Goal: Information Seeking & Learning: Learn about a topic

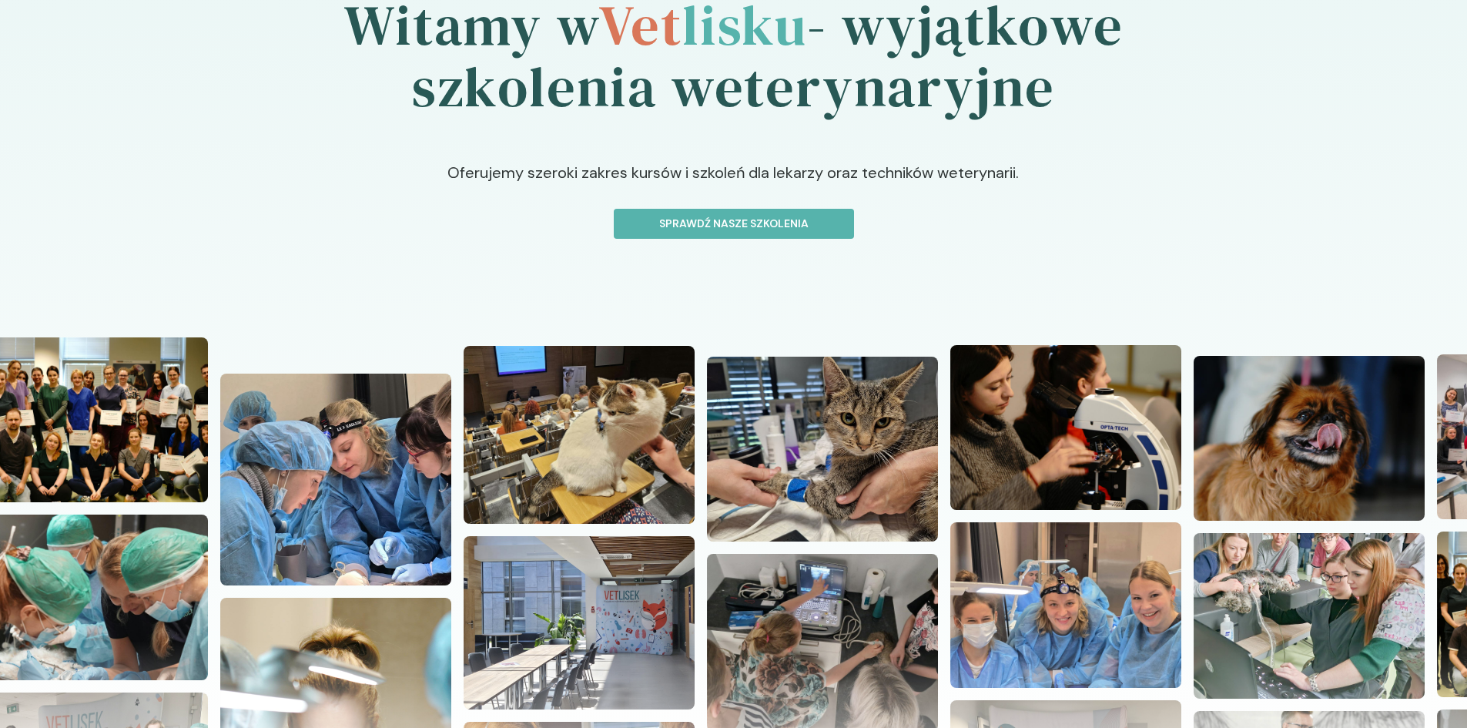
scroll to position [231, 0]
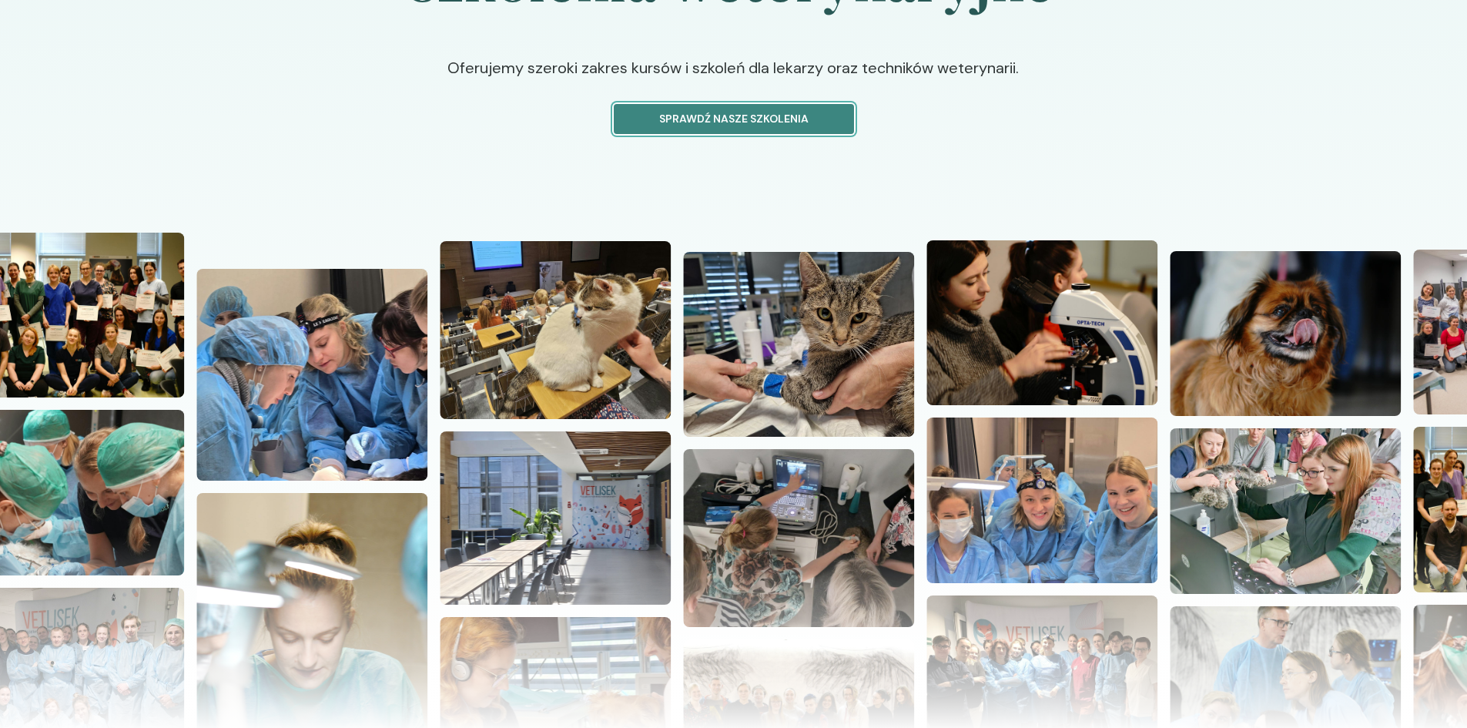
click at [695, 107] on button "Sprawdź nasze szkolenia" at bounding box center [734, 119] width 240 height 30
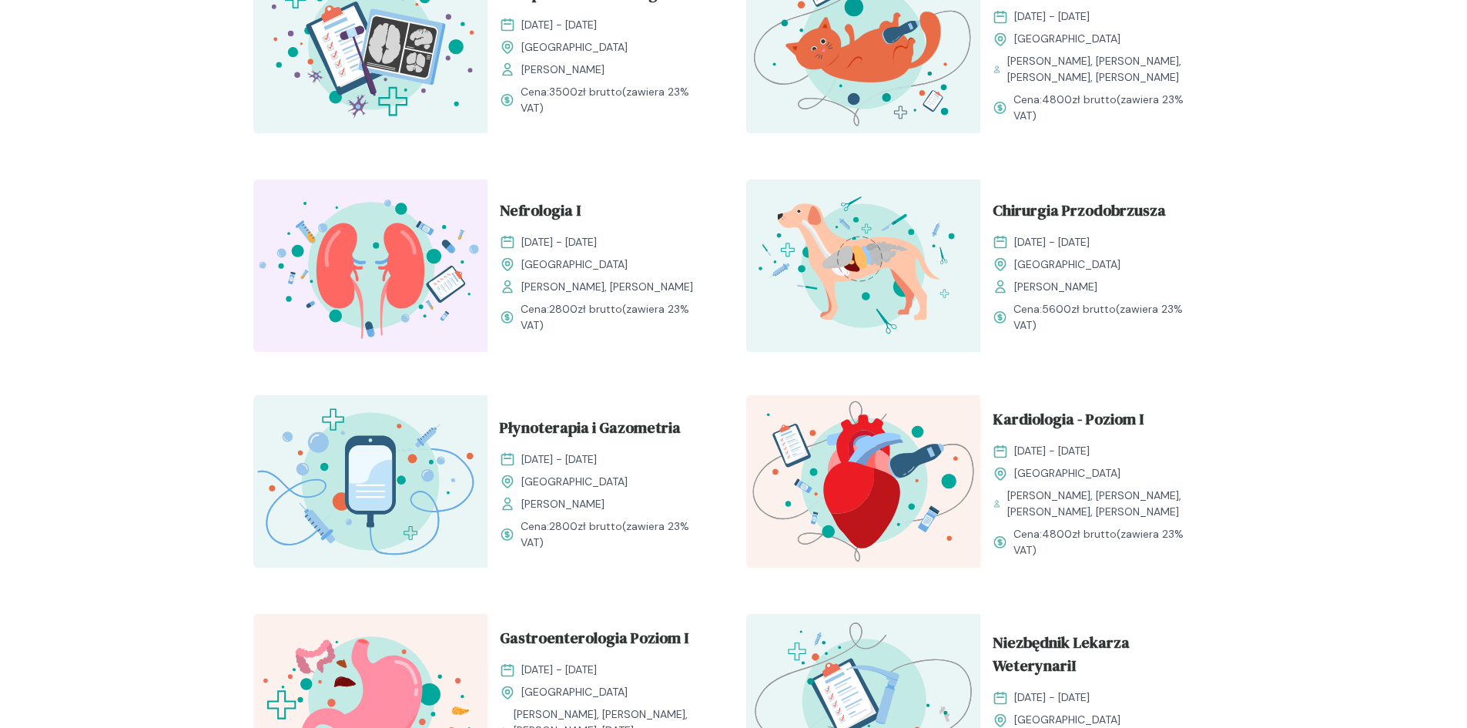
scroll to position [1001, 0]
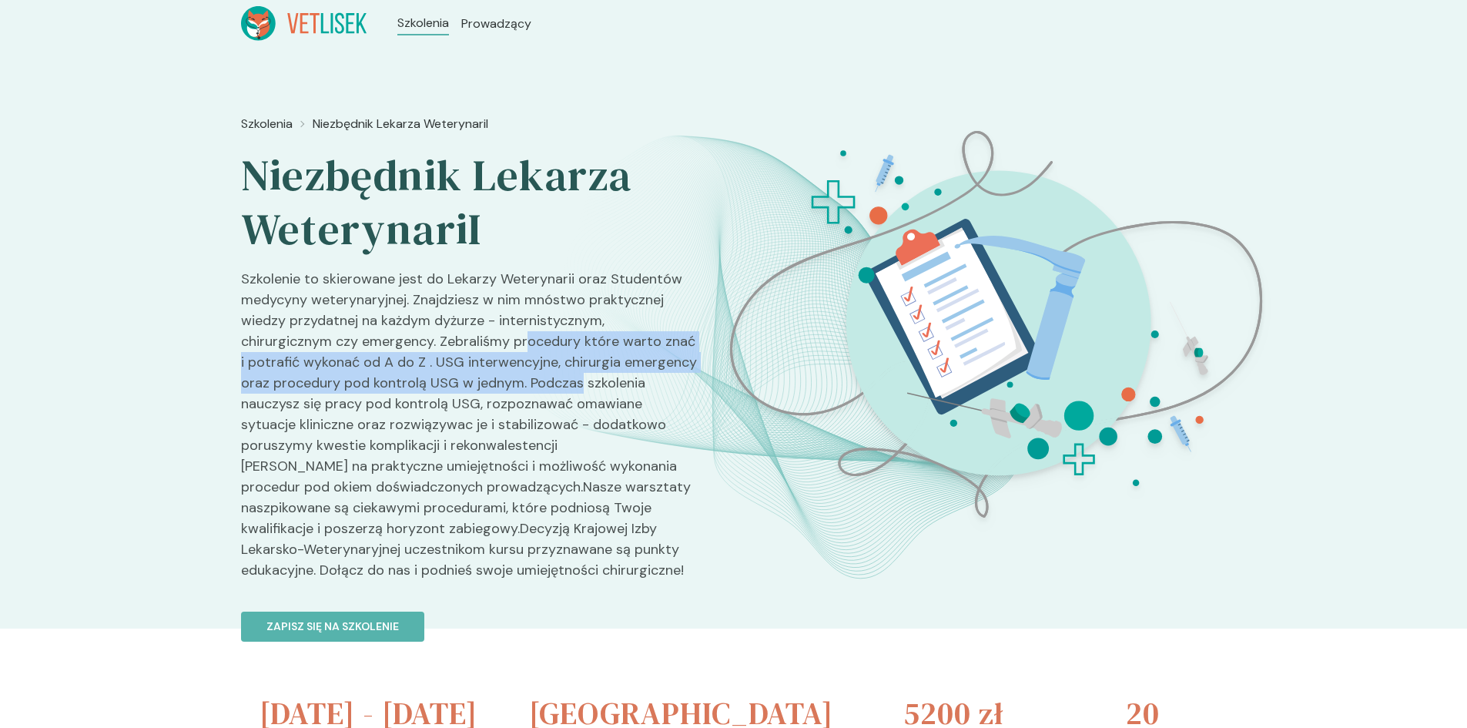
drag, startPoint x: 434, startPoint y: 340, endPoint x: 551, endPoint y: 389, distance: 126.7
click at [551, 389] on p "Szkolenie to skierowane jest do Lekarzy Weterynarii oraz Studentów medycyny wet…" at bounding box center [470, 431] width 458 height 324
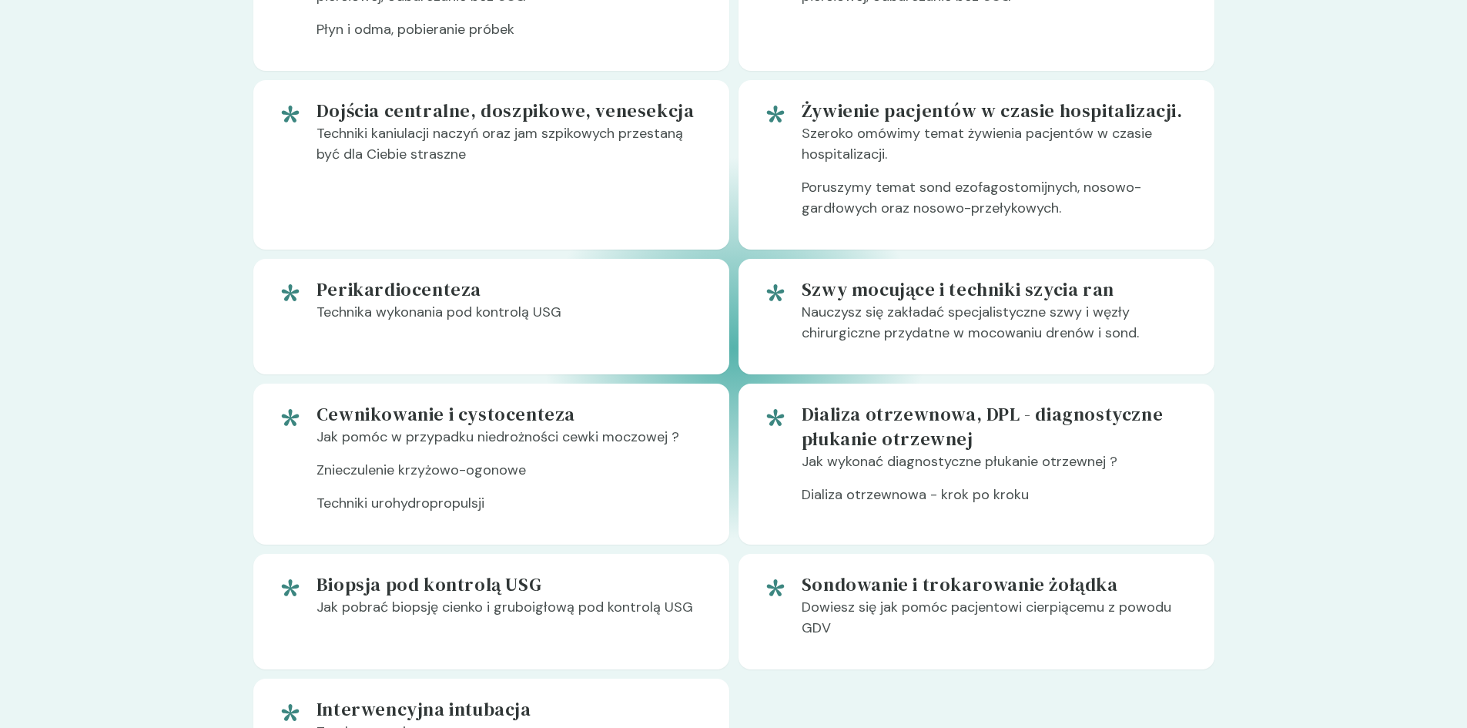
scroll to position [1078, 0]
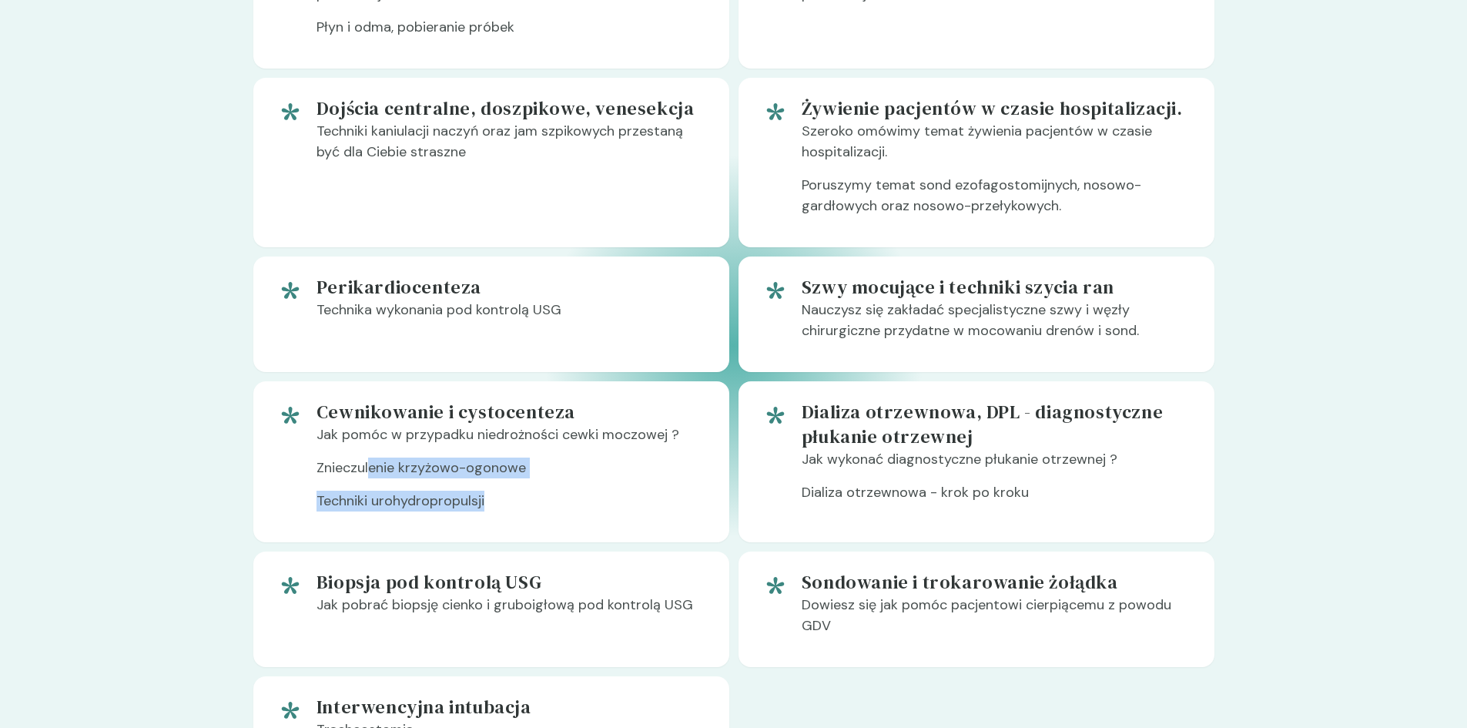
drag, startPoint x: 498, startPoint y: 495, endPoint x: 368, endPoint y: 481, distance: 130.1
click at [370, 482] on div "Cewnikowanie i cystocenteza Jak pomóc w przypadku niedrożności cewki moczowej ?…" at bounding box center [511, 462] width 388 height 124
click at [335, 458] on p "Znieczulenie krzyżowo-ogonowe" at bounding box center [511, 474] width 388 height 33
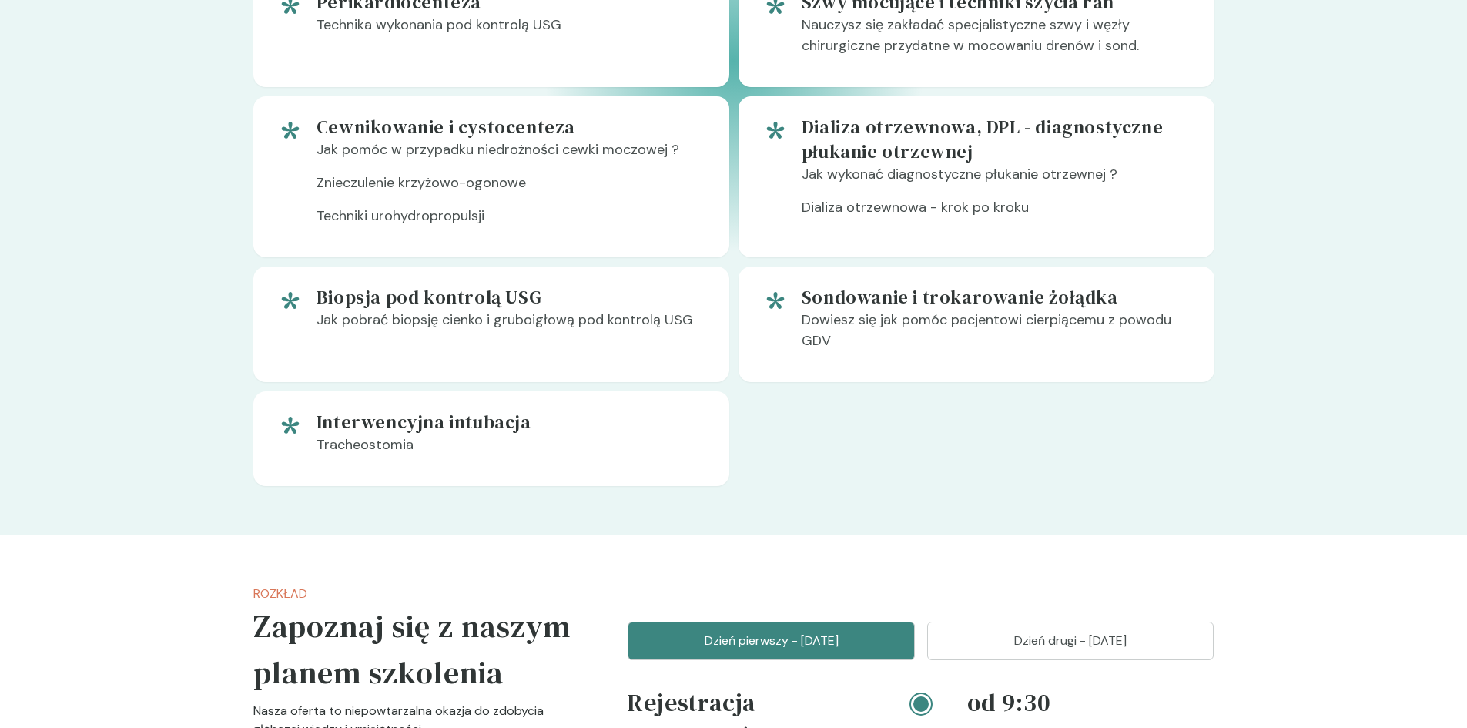
scroll to position [1387, 0]
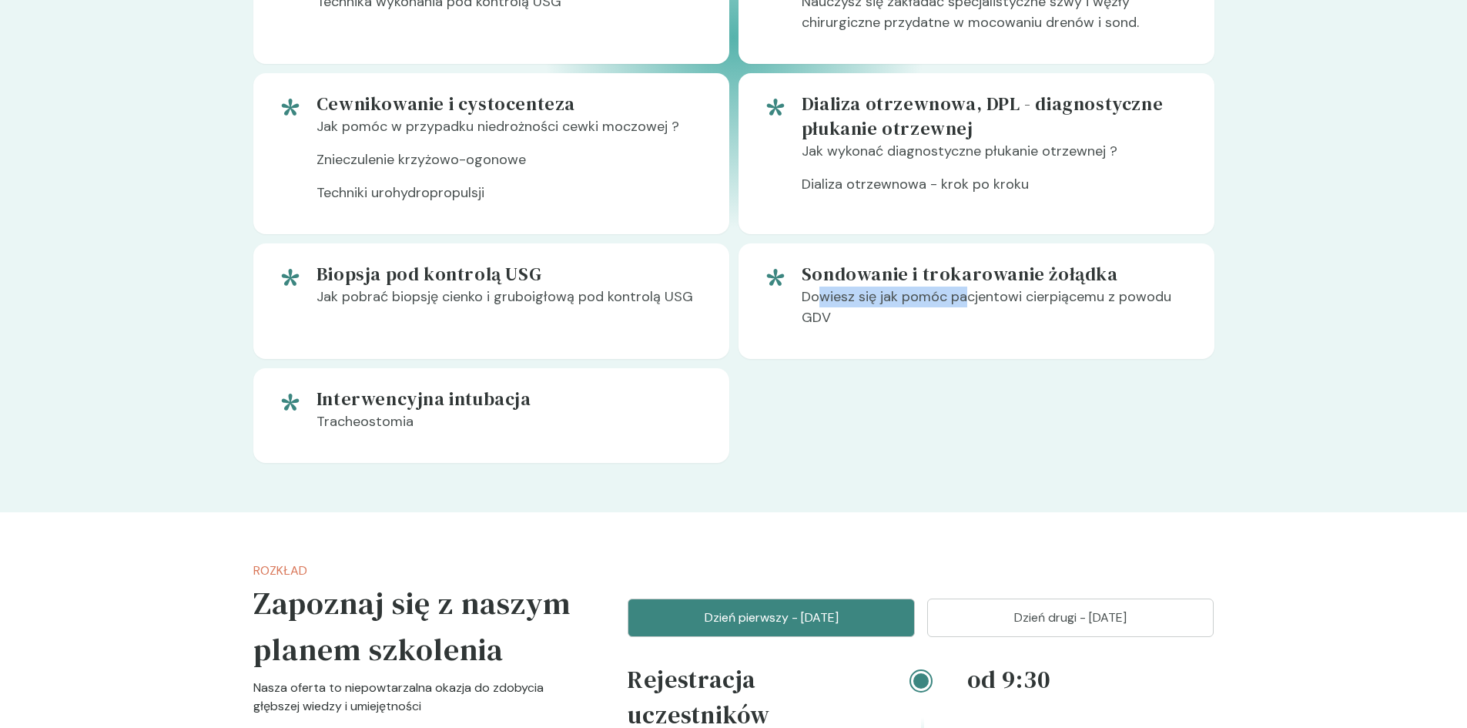
drag, startPoint x: 968, startPoint y: 295, endPoint x: 807, endPoint y: 291, distance: 160.3
click at [807, 291] on p "Dowiesz się jak pomóc pacjentowi cierpiącemu z powodu GDV" at bounding box center [996, 314] width 388 height 54
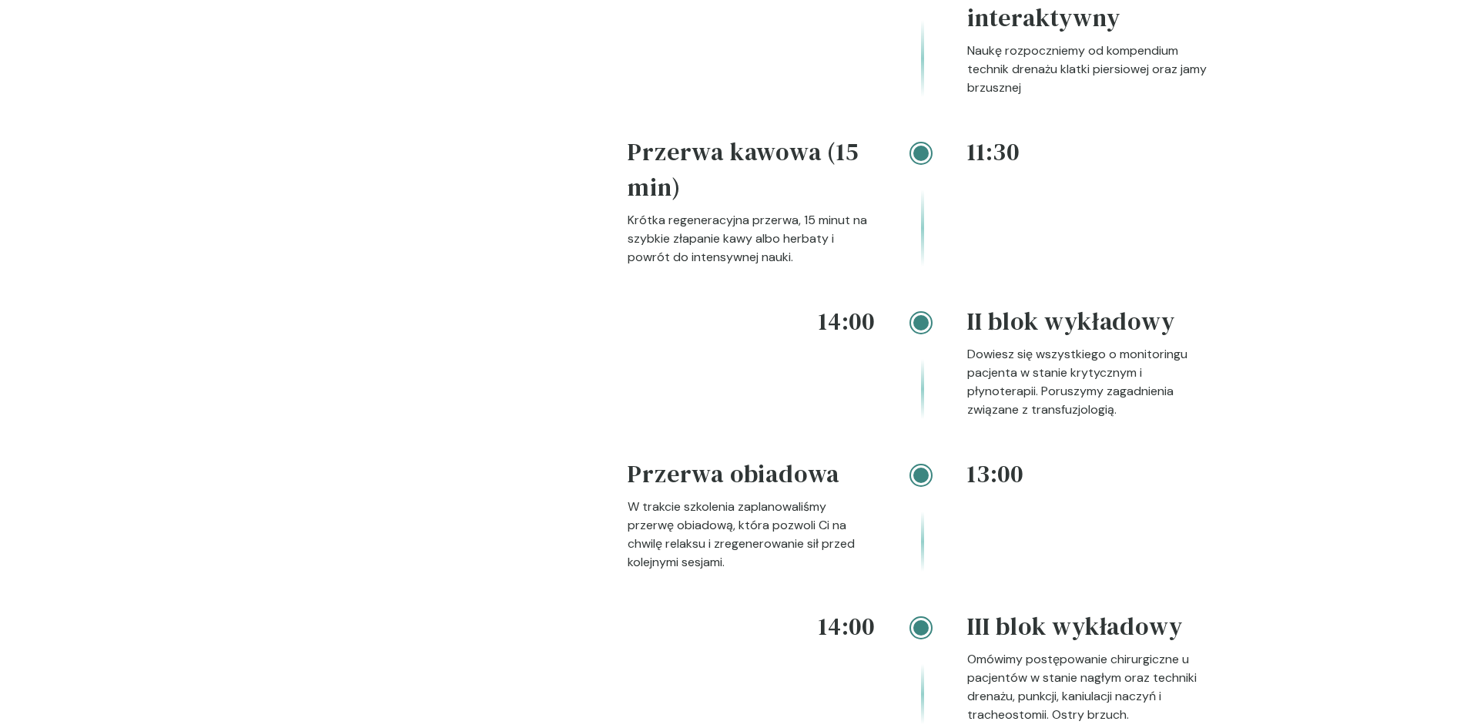
scroll to position [2311, 0]
